Goal: Transaction & Acquisition: Purchase product/service

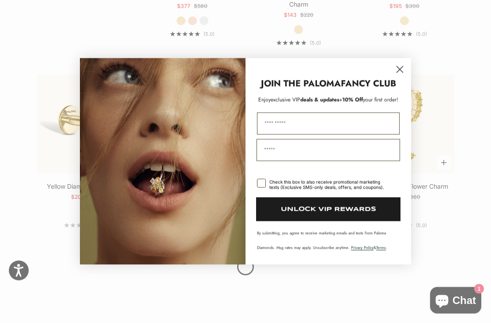
scroll to position [773, 0]
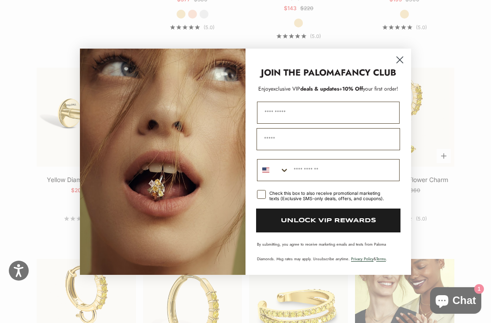
click at [404, 67] on circle "Close dialog" at bounding box center [400, 59] width 15 height 15
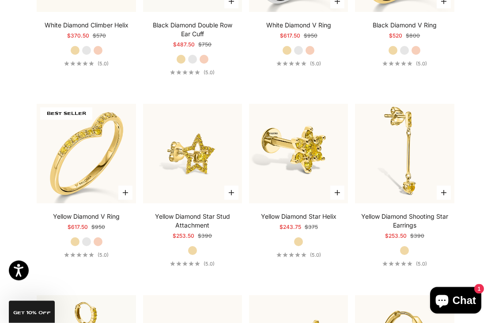
scroll to position [1677, 0]
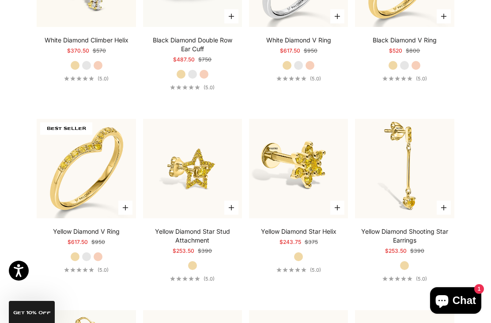
click at [425, 165] on img at bounding box center [404, 168] width 109 height 109
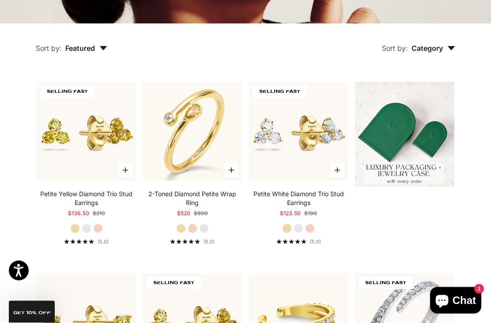
scroll to position [187, 0]
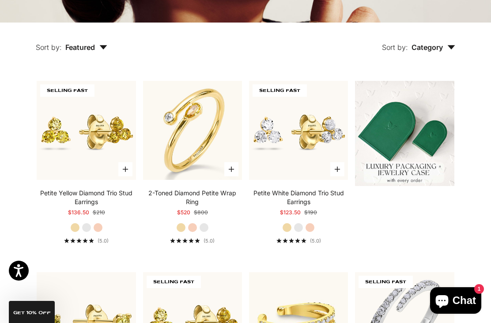
click at [211, 157] on img at bounding box center [192, 130] width 109 height 109
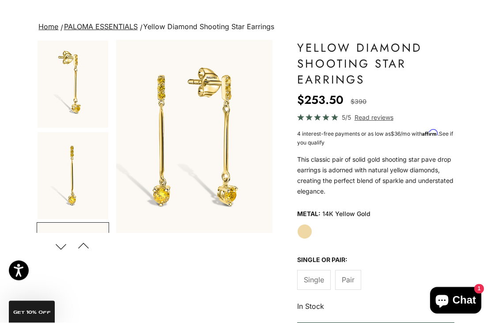
scroll to position [76, 0]
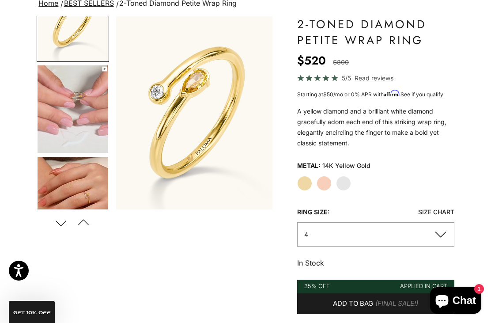
scroll to position [39, 0]
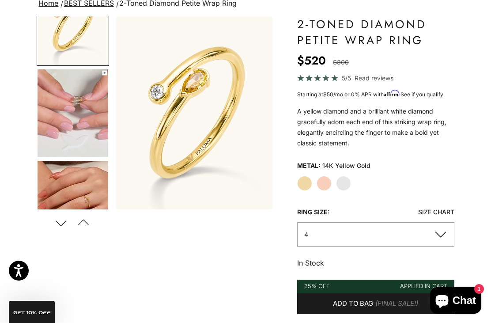
click at [89, 134] on img "Go to item 4" at bounding box center [73, 112] width 71 height 87
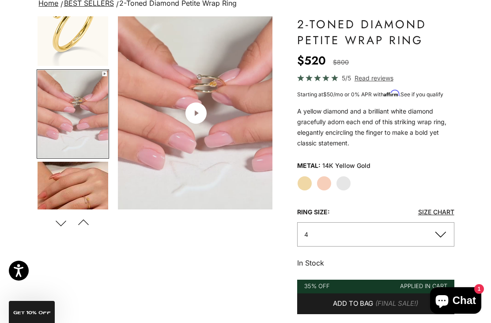
scroll to position [0, 167]
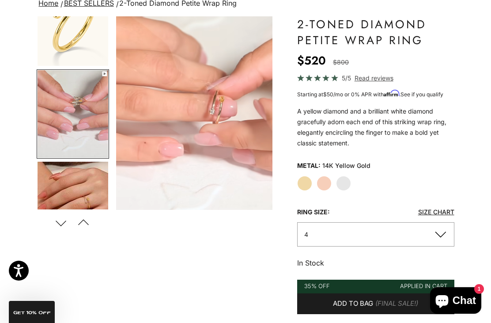
click at [98, 181] on img "Go to item 5" at bounding box center [73, 205] width 71 height 87
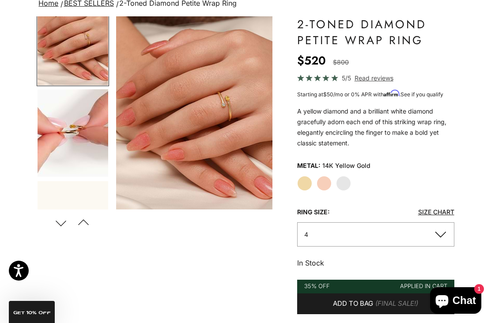
scroll to position [207, 0]
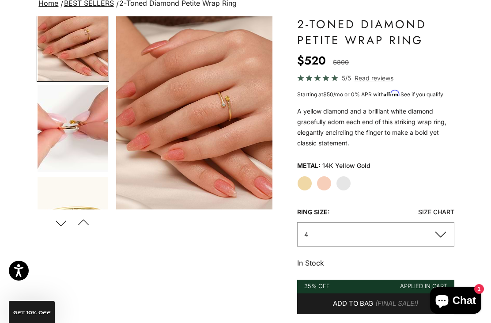
click at [94, 138] on img "Go to item 6" at bounding box center [73, 128] width 71 height 87
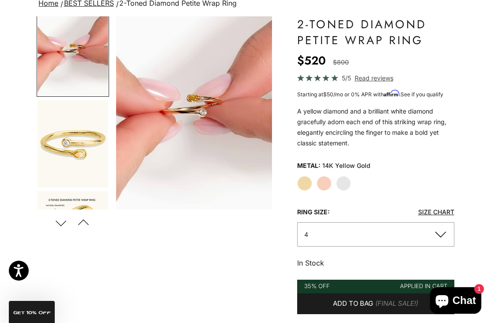
scroll to position [283, 0]
click at [92, 147] on img "Go to item 7" at bounding box center [73, 143] width 71 height 87
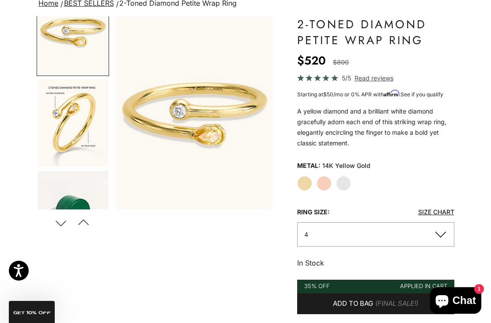
scroll to position [395, 0]
click at [88, 143] on img "Go to item 8" at bounding box center [73, 122] width 71 height 87
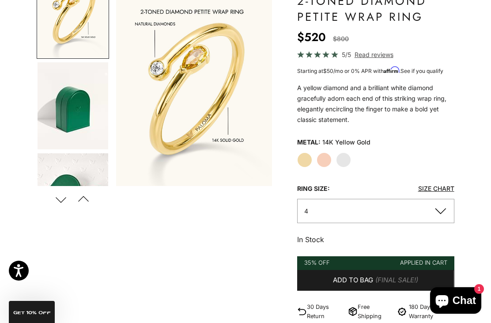
scroll to position [0, 0]
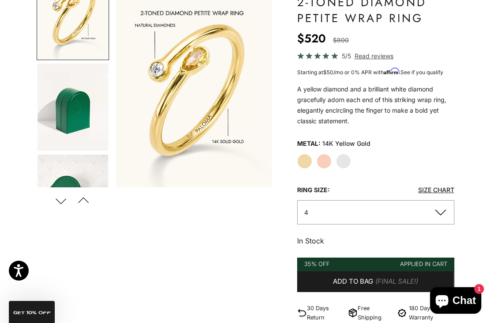
click at [348, 160] on label "White Gold" at bounding box center [343, 161] width 15 height 15
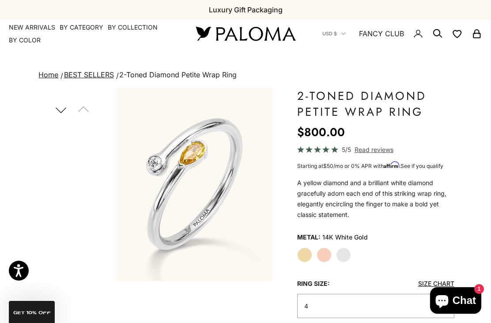
click at [52, 77] on link "Home" at bounding box center [48, 74] width 20 height 9
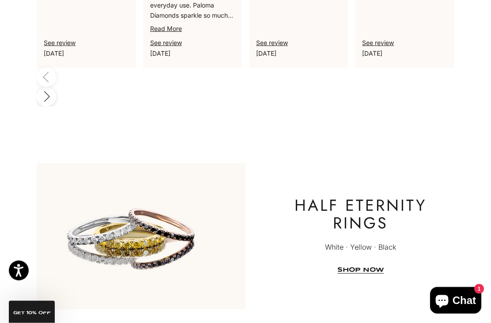
scroll to position [2646, 0]
